Goal: Information Seeking & Learning: Learn about a topic

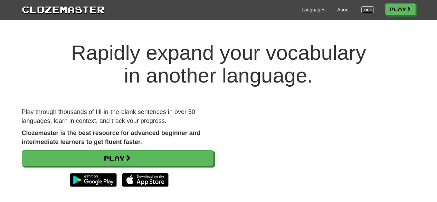
click at [361, 10] on link "Login" at bounding box center [367, 9] width 12 height 7
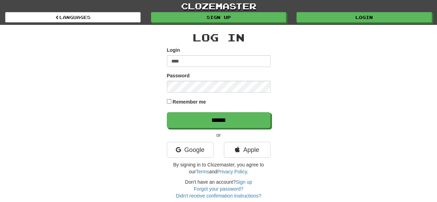
type input "**********"
click at [167, 112] on input "******" at bounding box center [219, 120] width 104 height 16
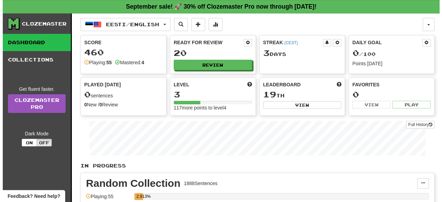
scroll to position [177, 0]
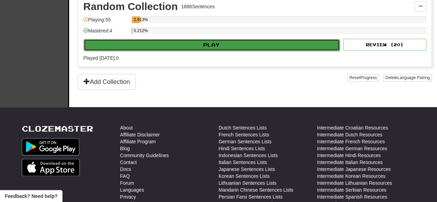
click at [205, 41] on button "Play" at bounding box center [212, 45] width 256 height 12
select select "**"
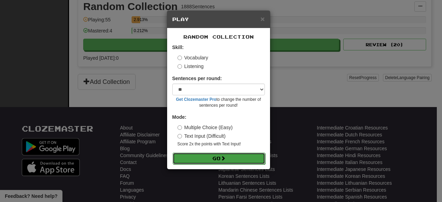
click at [212, 161] on button "Go" at bounding box center [219, 159] width 93 height 12
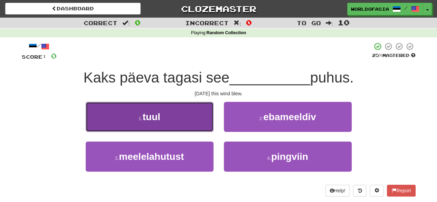
click at [170, 114] on button "1 . tuul" at bounding box center [150, 117] width 128 height 30
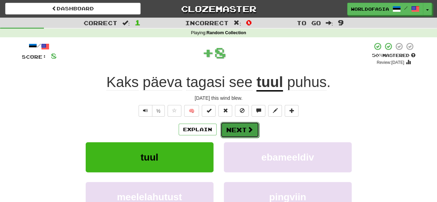
click at [238, 128] on button "Next" at bounding box center [239, 130] width 39 height 16
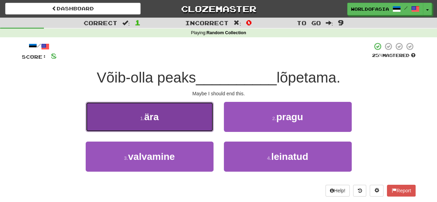
click at [171, 110] on button "1 . ära" at bounding box center [150, 117] width 128 height 30
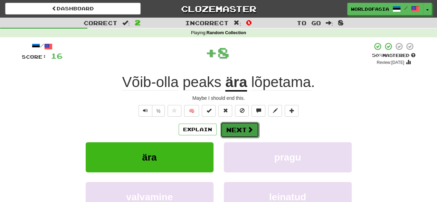
click at [238, 126] on button "Next" at bounding box center [239, 130] width 39 height 16
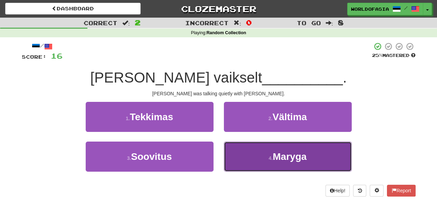
click at [253, 153] on button "4 . [GEOGRAPHIC_DATA]" at bounding box center [288, 157] width 128 height 30
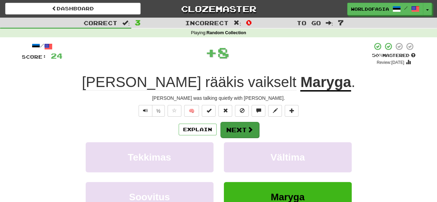
click at [242, 122] on div "Explain Next" at bounding box center [219, 130] width 394 height 16
click at [242, 127] on button "Next" at bounding box center [239, 130] width 39 height 16
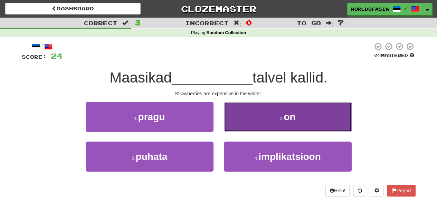
click at [273, 114] on button "2 . on" at bounding box center [288, 117] width 128 height 30
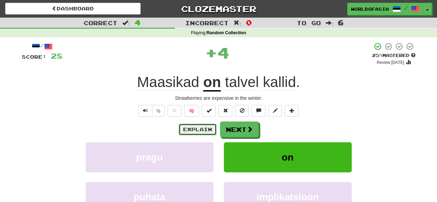
click at [208, 126] on button "Explain" at bounding box center [197, 130] width 38 height 12
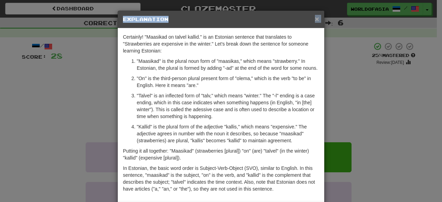
click at [314, 16] on div "× Explanation" at bounding box center [221, 20] width 206 height 18
click at [315, 16] on span "×" at bounding box center [317, 19] width 4 height 8
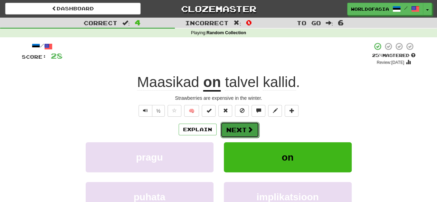
click at [235, 128] on button "Next" at bounding box center [239, 130] width 39 height 16
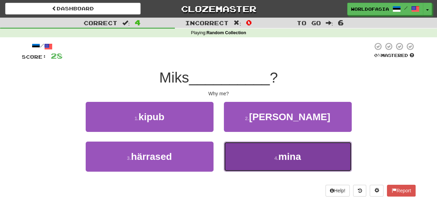
click at [247, 148] on button "4 . mina" at bounding box center [288, 157] width 128 height 30
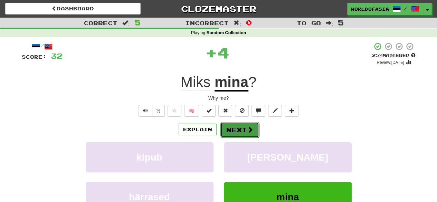
click at [227, 127] on button "Next" at bounding box center [239, 130] width 39 height 16
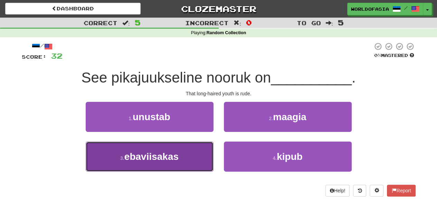
click at [183, 156] on button "3 . ebaviisakas" at bounding box center [150, 157] width 128 height 30
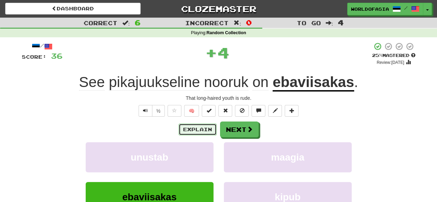
click at [206, 131] on button "Explain" at bounding box center [197, 130] width 38 height 12
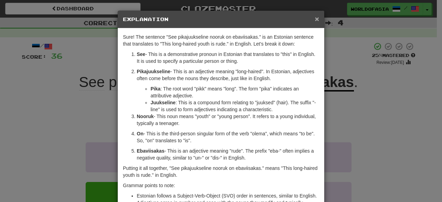
click at [316, 20] on span "×" at bounding box center [317, 19] width 4 height 8
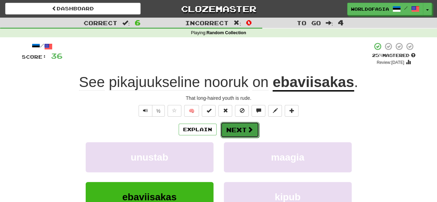
click at [246, 133] on button "Next" at bounding box center [239, 130] width 39 height 16
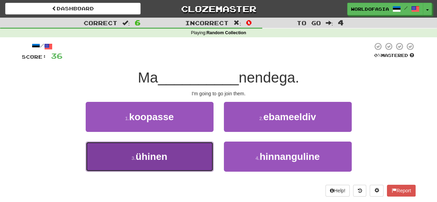
click at [189, 156] on button "3 . [GEOGRAPHIC_DATA]" at bounding box center [150, 157] width 128 height 30
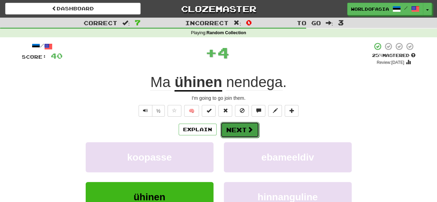
click at [241, 130] on button "Next" at bounding box center [239, 130] width 39 height 16
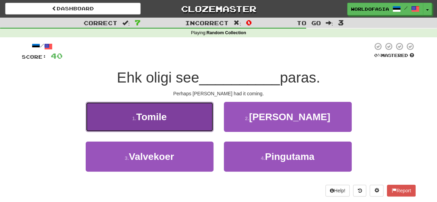
click at [186, 115] on button "1 . Tomile" at bounding box center [150, 117] width 128 height 30
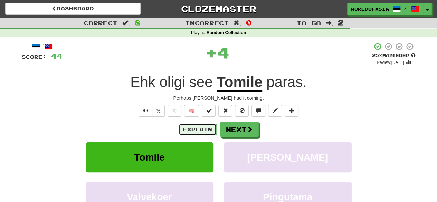
click at [200, 130] on button "Explain" at bounding box center [197, 130] width 38 height 12
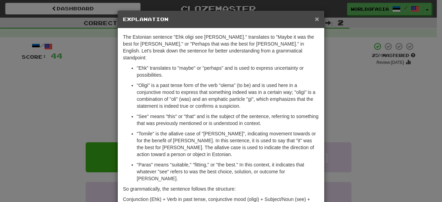
click at [315, 18] on span "×" at bounding box center [317, 19] width 4 height 8
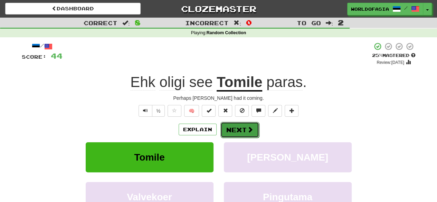
click at [241, 126] on button "Next" at bounding box center [239, 130] width 39 height 16
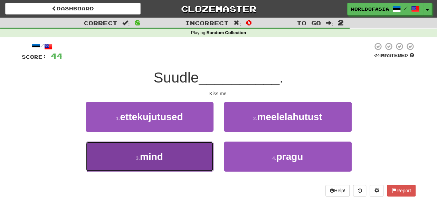
click at [185, 157] on button "3 . mind" at bounding box center [150, 157] width 128 height 30
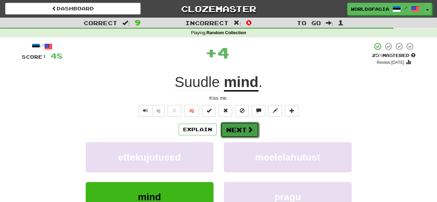
click at [234, 133] on button "Next" at bounding box center [239, 130] width 39 height 16
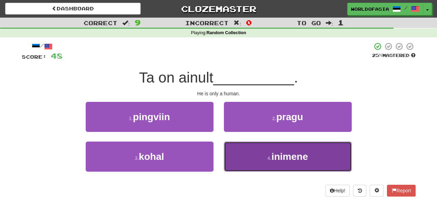
click at [283, 159] on span "inimene" at bounding box center [289, 156] width 37 height 11
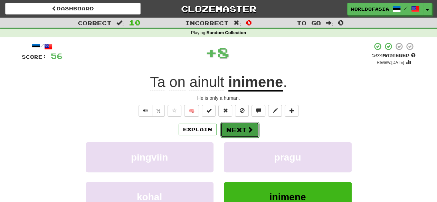
click at [243, 125] on button "Next" at bounding box center [239, 130] width 39 height 16
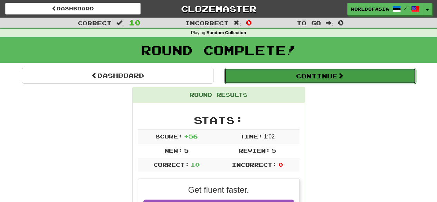
click at [324, 80] on button "Continue" at bounding box center [320, 76] width 192 height 16
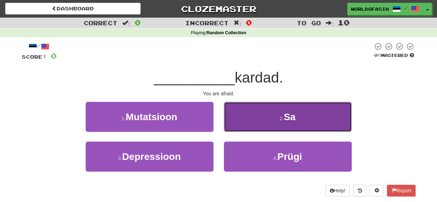
click at [298, 119] on button "2 . Sa" at bounding box center [288, 117] width 128 height 30
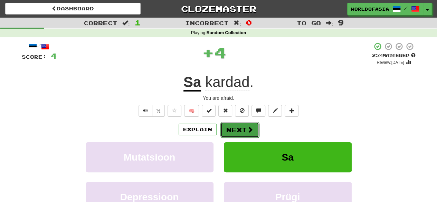
click at [244, 131] on button "Next" at bounding box center [239, 130] width 39 height 16
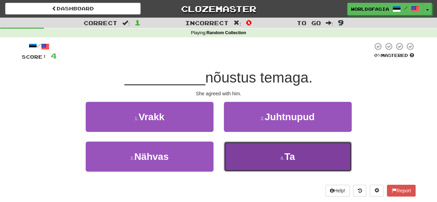
click at [267, 157] on button "4 . Ta" at bounding box center [288, 157] width 128 height 30
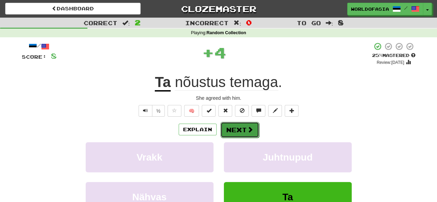
click at [236, 129] on button "Next" at bounding box center [239, 130] width 39 height 16
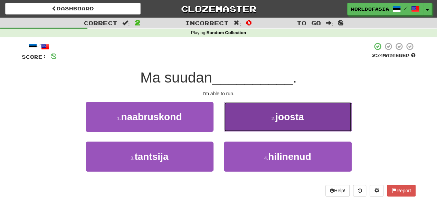
click at [271, 117] on small "2 ." at bounding box center [273, 119] width 4 height 6
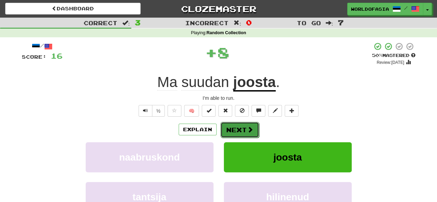
click at [243, 127] on button "Next" at bounding box center [239, 130] width 39 height 16
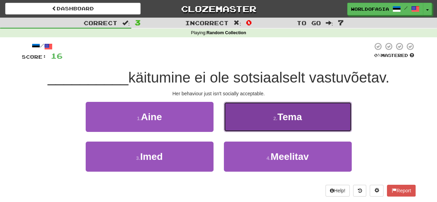
click at [272, 117] on button "2 . Tema" at bounding box center [288, 117] width 128 height 30
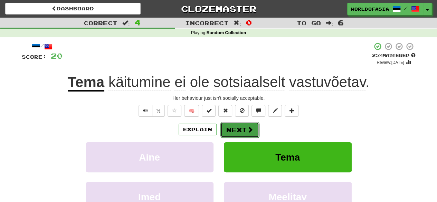
click at [234, 133] on button "Next" at bounding box center [239, 130] width 39 height 16
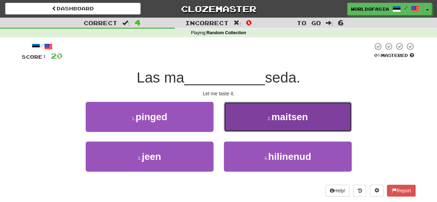
click at [251, 117] on button "2 . maitsen" at bounding box center [288, 117] width 128 height 30
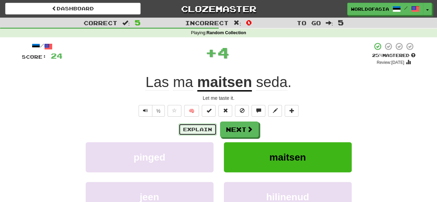
click at [199, 128] on button "Explain" at bounding box center [197, 130] width 38 height 12
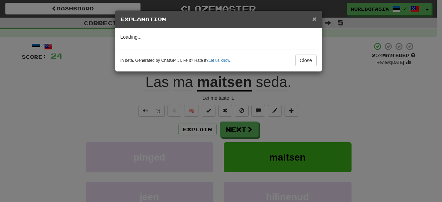
click at [315, 18] on span "×" at bounding box center [314, 19] width 4 height 8
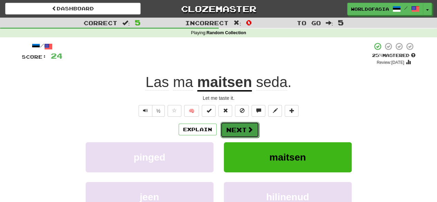
click at [247, 134] on button "Next" at bounding box center [239, 130] width 39 height 16
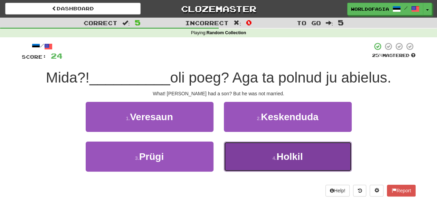
click at [252, 158] on button "4 . [GEOGRAPHIC_DATA]" at bounding box center [288, 157] width 128 height 30
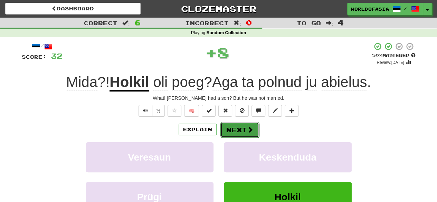
click at [243, 128] on button "Next" at bounding box center [239, 130] width 39 height 16
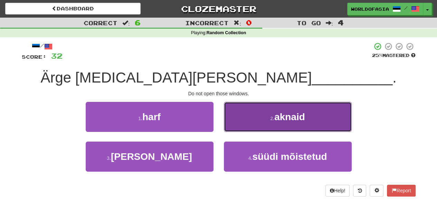
click at [259, 117] on button "2 . [GEOGRAPHIC_DATA]" at bounding box center [288, 117] width 128 height 30
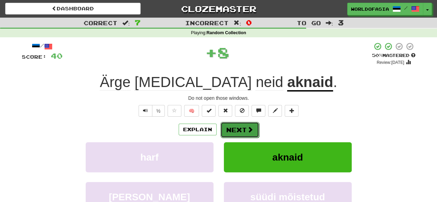
click at [246, 134] on button "Next" at bounding box center [239, 130] width 39 height 16
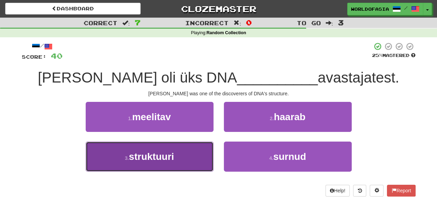
click at [164, 160] on span "struktuuri" at bounding box center [151, 156] width 45 height 11
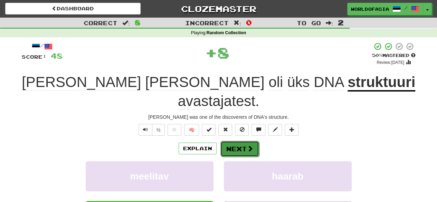
click at [239, 141] on button "Next" at bounding box center [239, 149] width 39 height 16
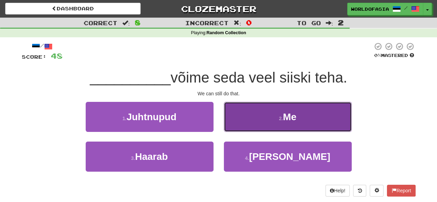
click at [273, 117] on button "2 . Me" at bounding box center [288, 117] width 128 height 30
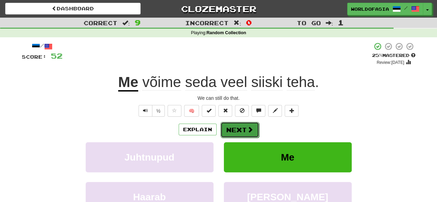
click at [240, 127] on button "Next" at bounding box center [239, 130] width 39 height 16
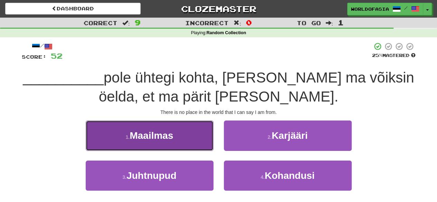
click at [168, 133] on span "Maailmas" at bounding box center [150, 135] width 43 height 11
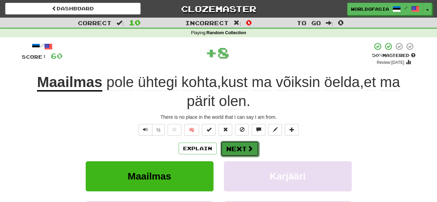
click at [243, 144] on button "Next" at bounding box center [239, 149] width 39 height 16
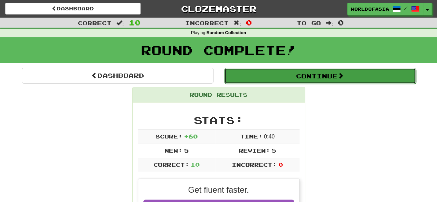
click at [325, 72] on button "Continue" at bounding box center [320, 76] width 192 height 16
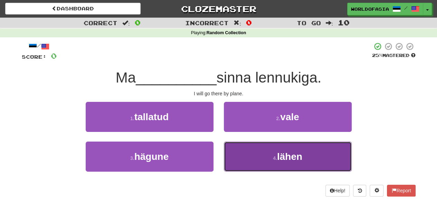
click at [284, 153] on span "lähen" at bounding box center [289, 156] width 25 height 11
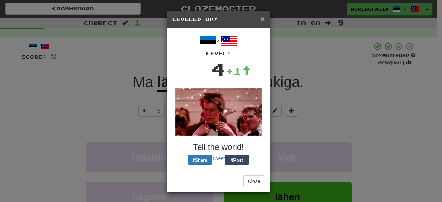
click at [261, 18] on span "×" at bounding box center [262, 19] width 4 height 8
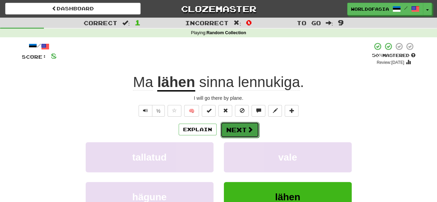
click at [239, 128] on button "Next" at bounding box center [239, 130] width 39 height 16
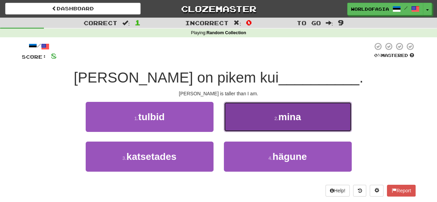
click at [261, 123] on button "2 . mina" at bounding box center [288, 117] width 128 height 30
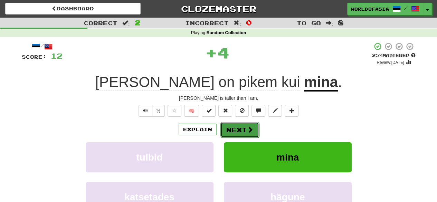
click at [241, 129] on button "Next" at bounding box center [239, 130] width 39 height 16
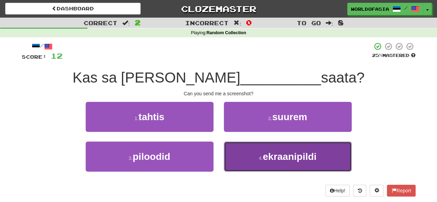
click at [248, 156] on button "4 . ekraanipildi" at bounding box center [288, 157] width 128 height 30
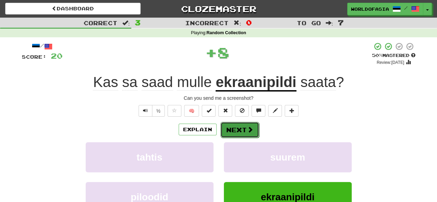
click at [240, 132] on button "Next" at bounding box center [239, 130] width 39 height 16
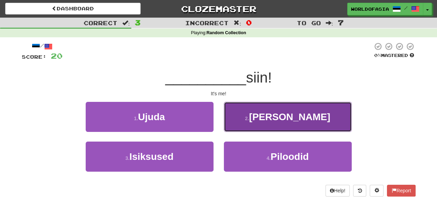
click at [275, 113] on button "2 . Mina" at bounding box center [288, 117] width 128 height 30
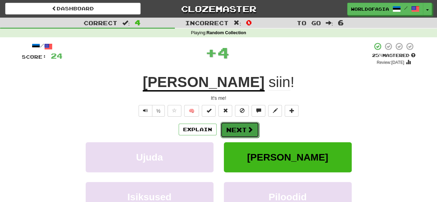
click at [239, 128] on button "Next" at bounding box center [239, 130] width 39 height 16
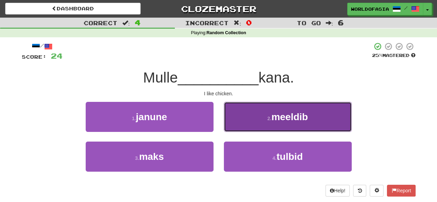
click at [270, 124] on button "2 . meeldib" at bounding box center [288, 117] width 128 height 30
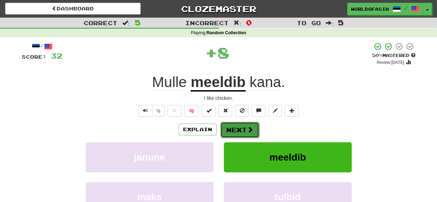
click at [241, 131] on button "Next" at bounding box center [239, 130] width 39 height 16
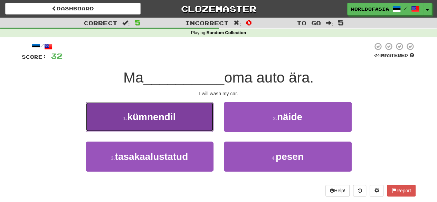
click at [191, 119] on button "1 . kümnendil" at bounding box center [150, 117] width 128 height 30
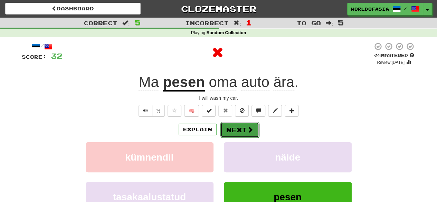
click at [243, 128] on button "Next" at bounding box center [239, 130] width 39 height 16
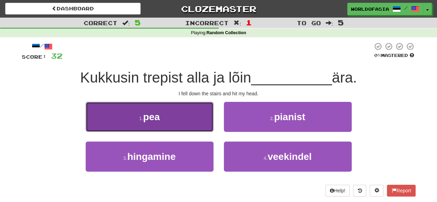
click at [178, 119] on button "1 . pea" at bounding box center [150, 117] width 128 height 30
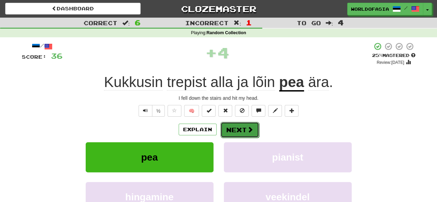
click at [242, 135] on button "Next" at bounding box center [239, 130] width 39 height 16
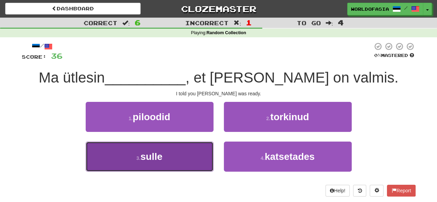
click at [175, 149] on button "3 . sulle" at bounding box center [150, 157] width 128 height 30
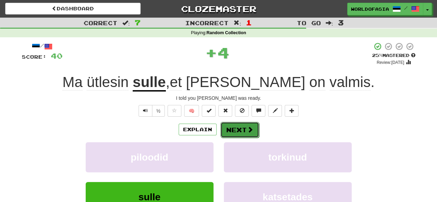
click at [235, 126] on button "Next" at bounding box center [239, 130] width 39 height 16
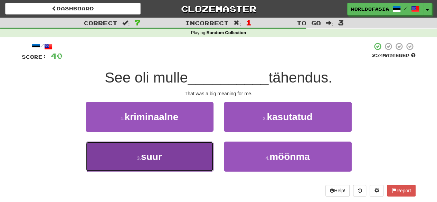
click at [183, 158] on button "3 . suur" at bounding box center [150, 157] width 128 height 30
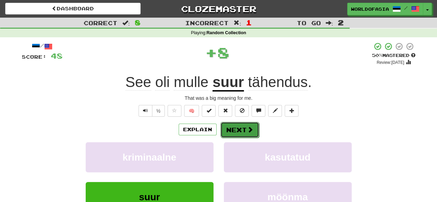
click at [240, 131] on button "Next" at bounding box center [239, 130] width 39 height 16
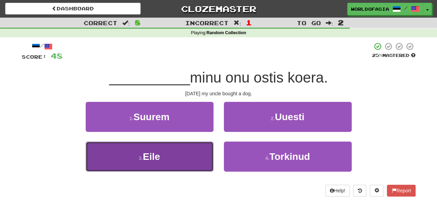
click at [195, 157] on button "3 . [GEOGRAPHIC_DATA]" at bounding box center [150, 157] width 128 height 30
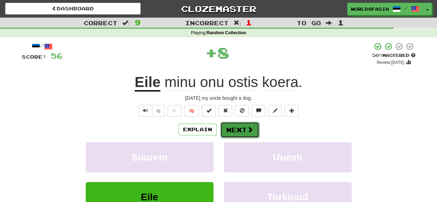
click at [234, 130] on button "Next" at bounding box center [239, 130] width 39 height 16
